Goal: Download file/media

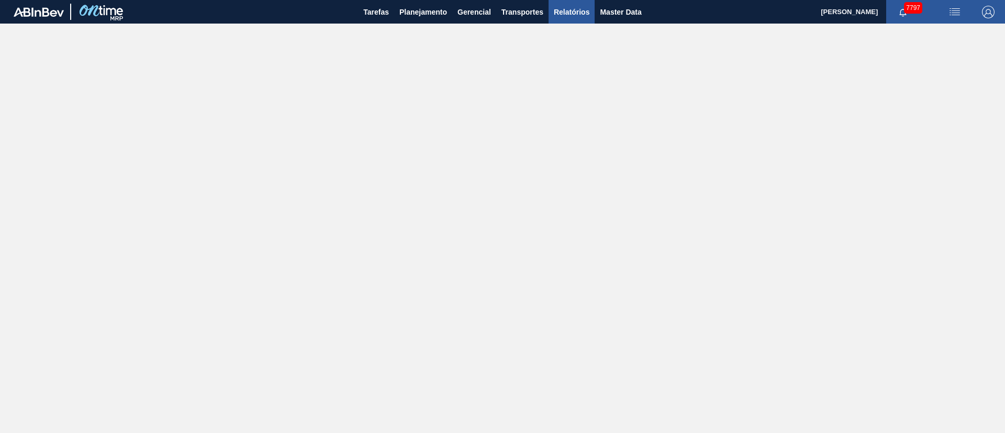
click at [578, 9] on span "Relatórios" at bounding box center [572, 12] width 36 height 13
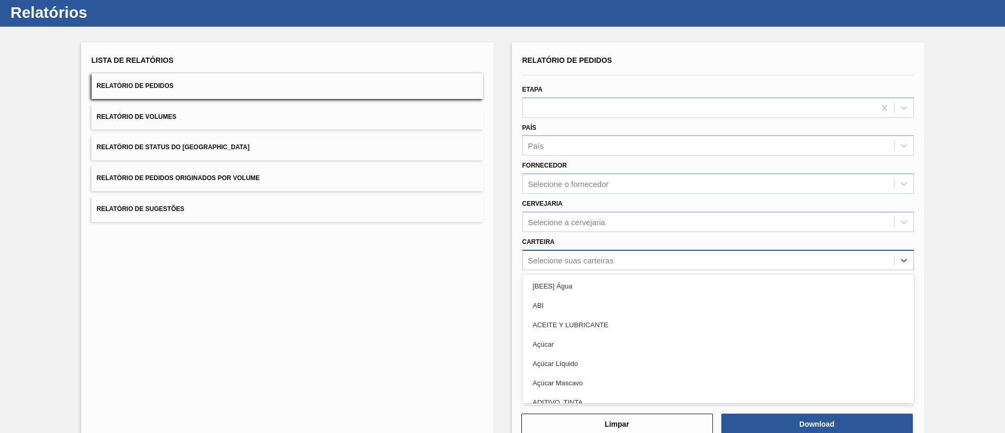
click at [558, 270] on div "option [BEES] Água focused, 1 of 101. 101 results available. Use Up and Down to…" at bounding box center [718, 260] width 392 height 20
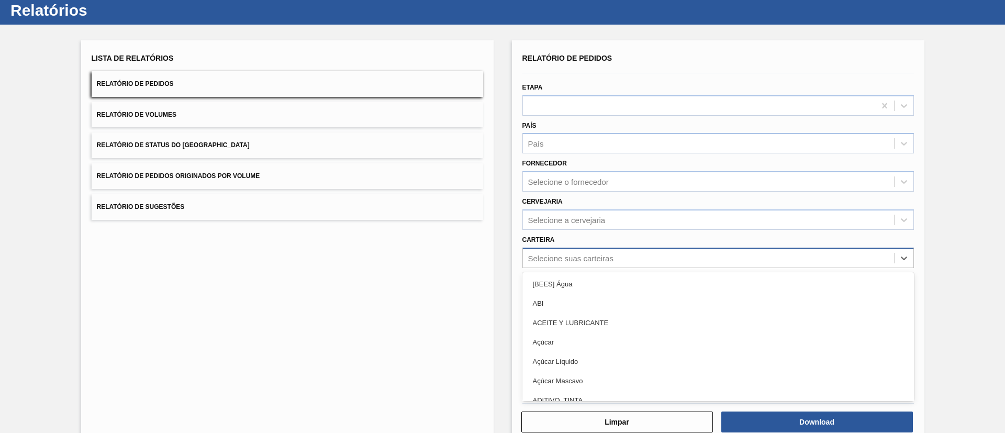
scroll to position [28, 0]
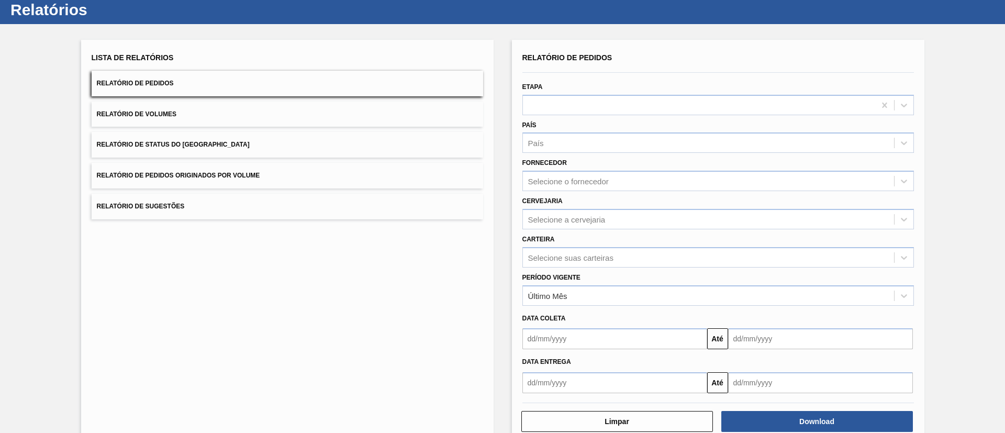
click at [236, 178] on span "Relatório de Pedidos Originados por Volume" at bounding box center [178, 175] width 163 height 7
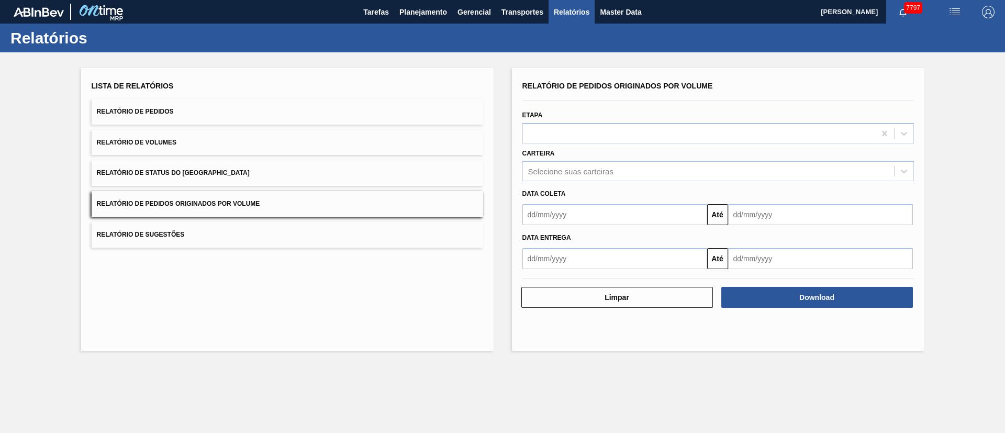
scroll to position [0, 0]
click at [582, 173] on div "Selecione suas carteiras" at bounding box center [570, 171] width 85 height 9
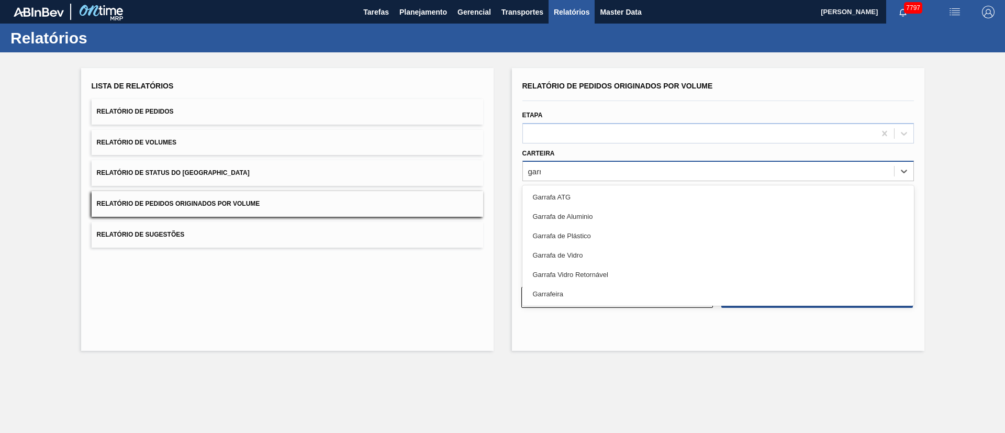
type input "garra"
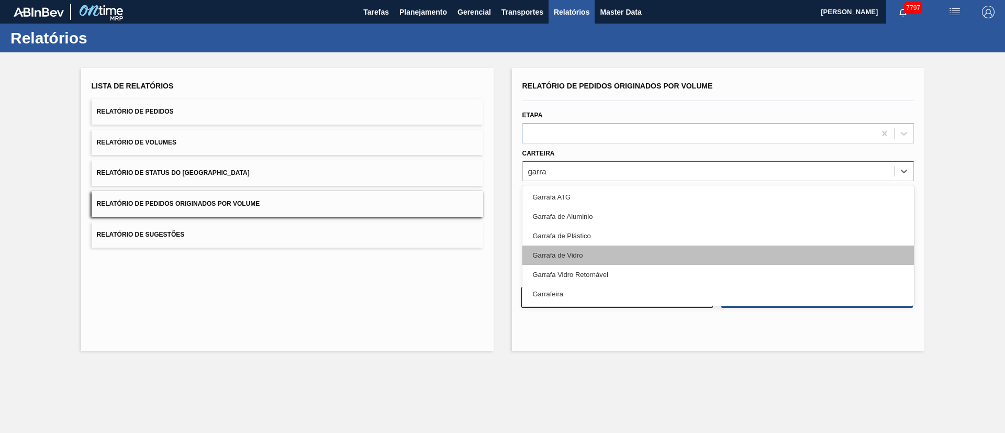
click at [560, 256] on div "Garrafa de Vidro" at bounding box center [718, 255] width 392 height 19
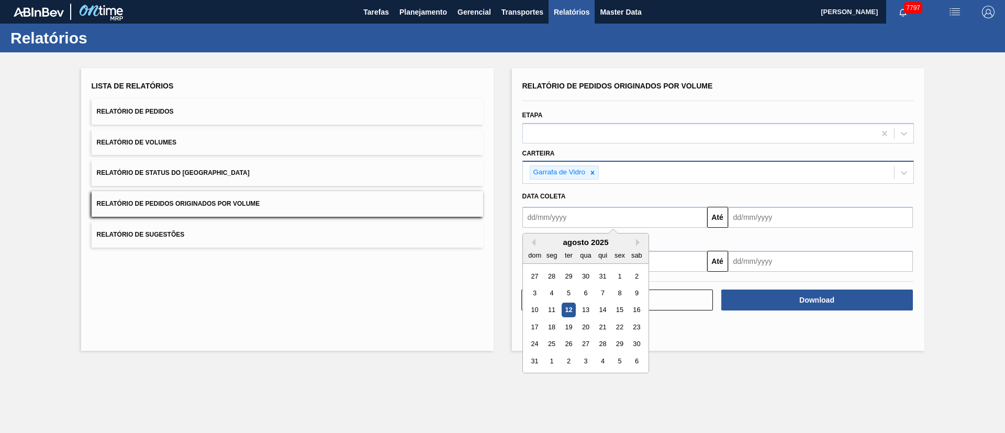
click at [573, 220] on input "text" at bounding box center [614, 217] width 185 height 21
click at [625, 274] on div "1" at bounding box center [620, 276] width 14 height 14
type input "[DATE]"
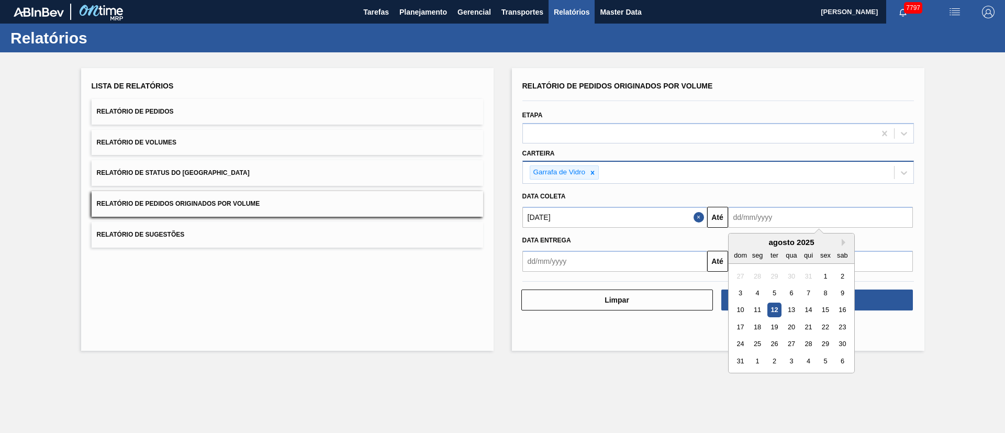
click at [758, 221] on input "text" at bounding box center [820, 217] width 185 height 21
click at [744, 360] on div "31" at bounding box center [740, 361] width 14 height 14
type input "[DATE]"
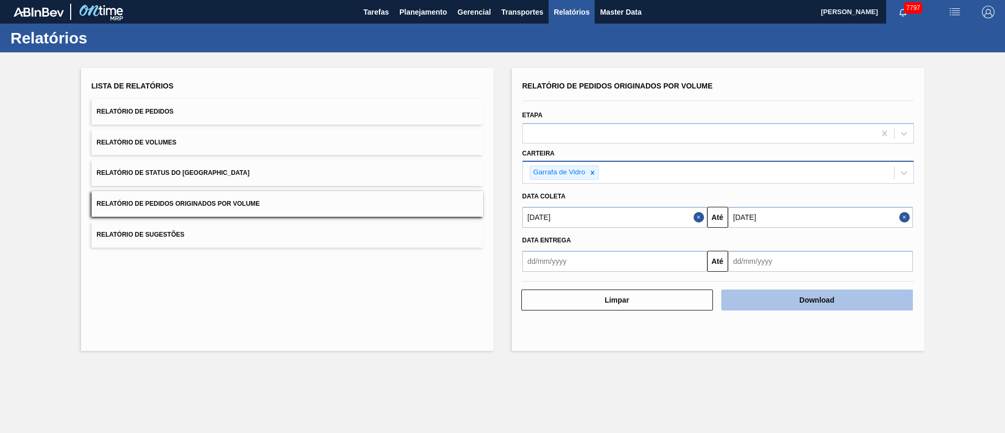
click at [788, 305] on button "Download" at bounding box center [817, 300] width 192 height 21
